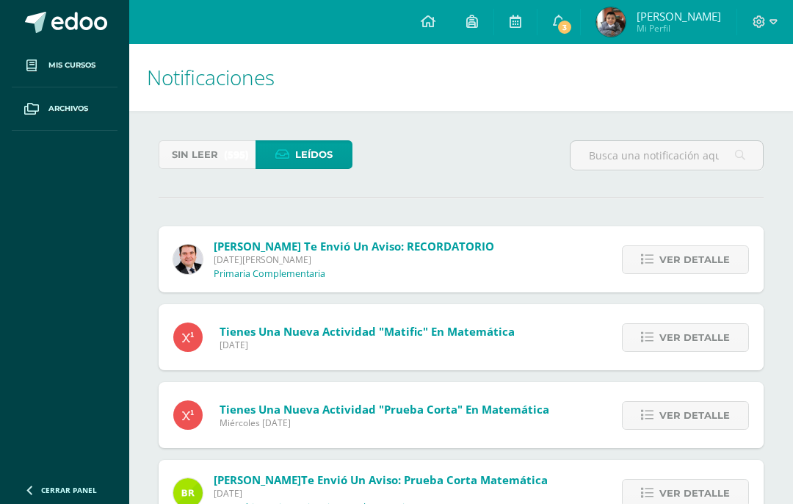
click at [451, 19] on link at bounding box center [428, 22] width 46 height 44
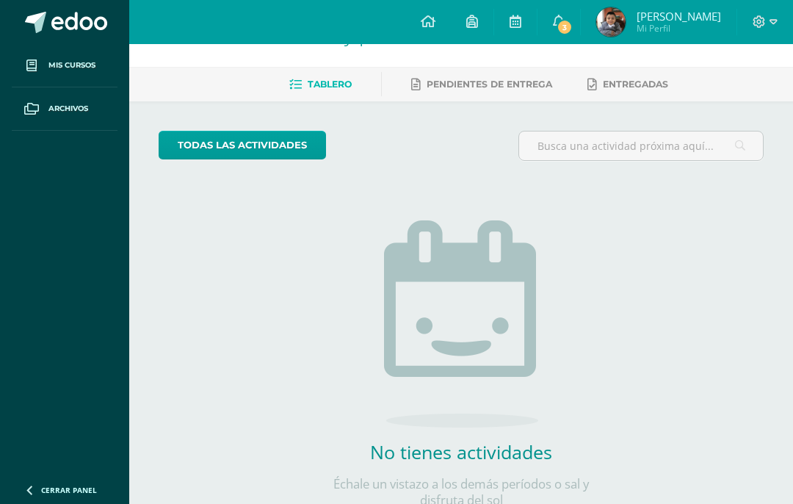
scroll to position [43, 0]
click at [522, 64] on h1 "Actividades recientes y próximas" at bounding box center [461, 34] width 629 height 67
click at [539, 79] on span "Pendientes de entrega" at bounding box center [490, 84] width 126 height 11
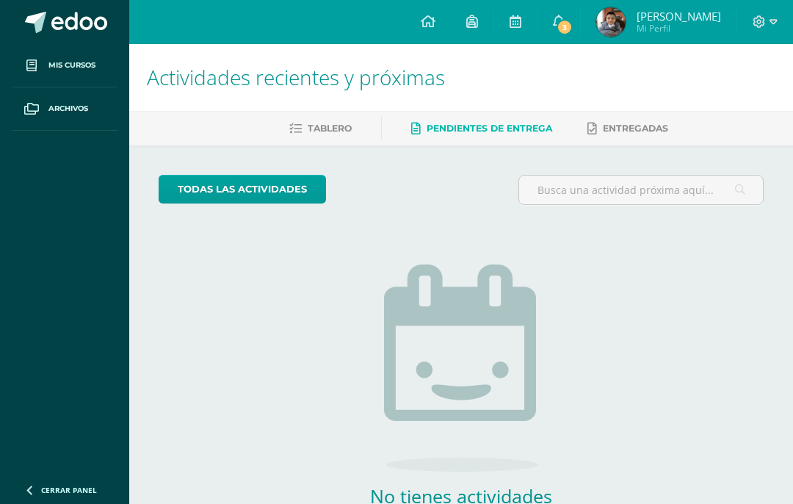
click at [663, 121] on link "Entregadas" at bounding box center [627, 128] width 81 height 23
click at [300, 117] on link "Tablero" at bounding box center [320, 128] width 62 height 23
click at [188, 176] on link "todas las Actividades" at bounding box center [242, 189] width 167 height 29
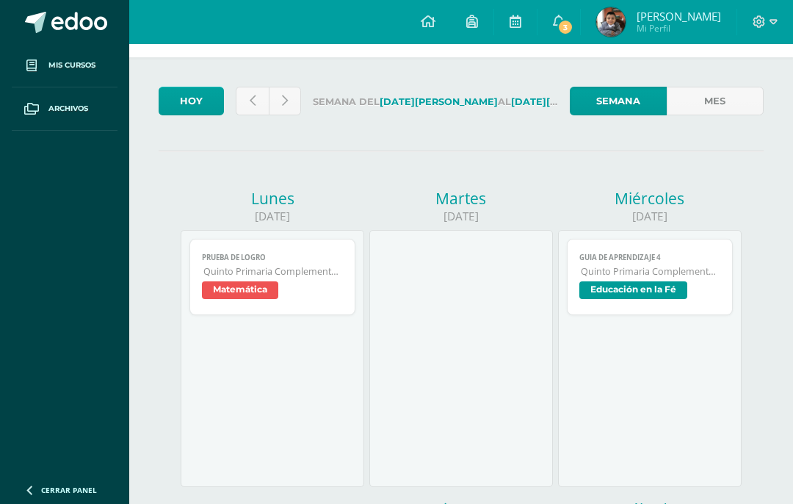
scroll to position [56, 0]
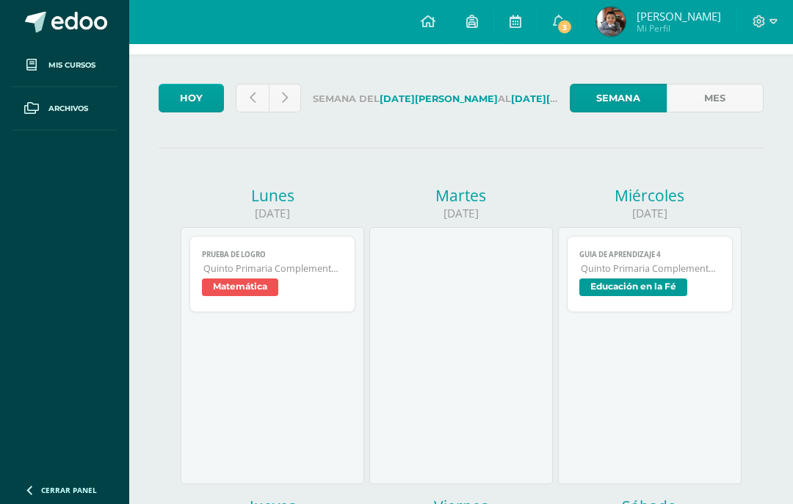
click at [272, 87] on link at bounding box center [285, 98] width 33 height 29
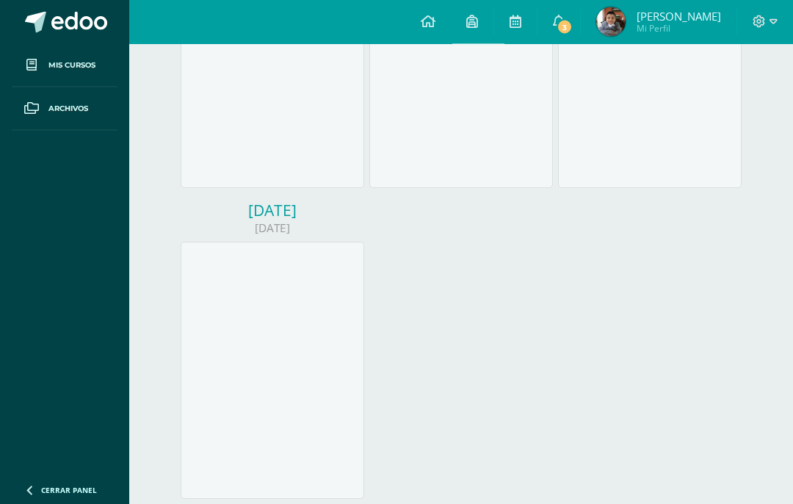
scroll to position [729, 0]
